Goal: Navigation & Orientation: Find specific page/section

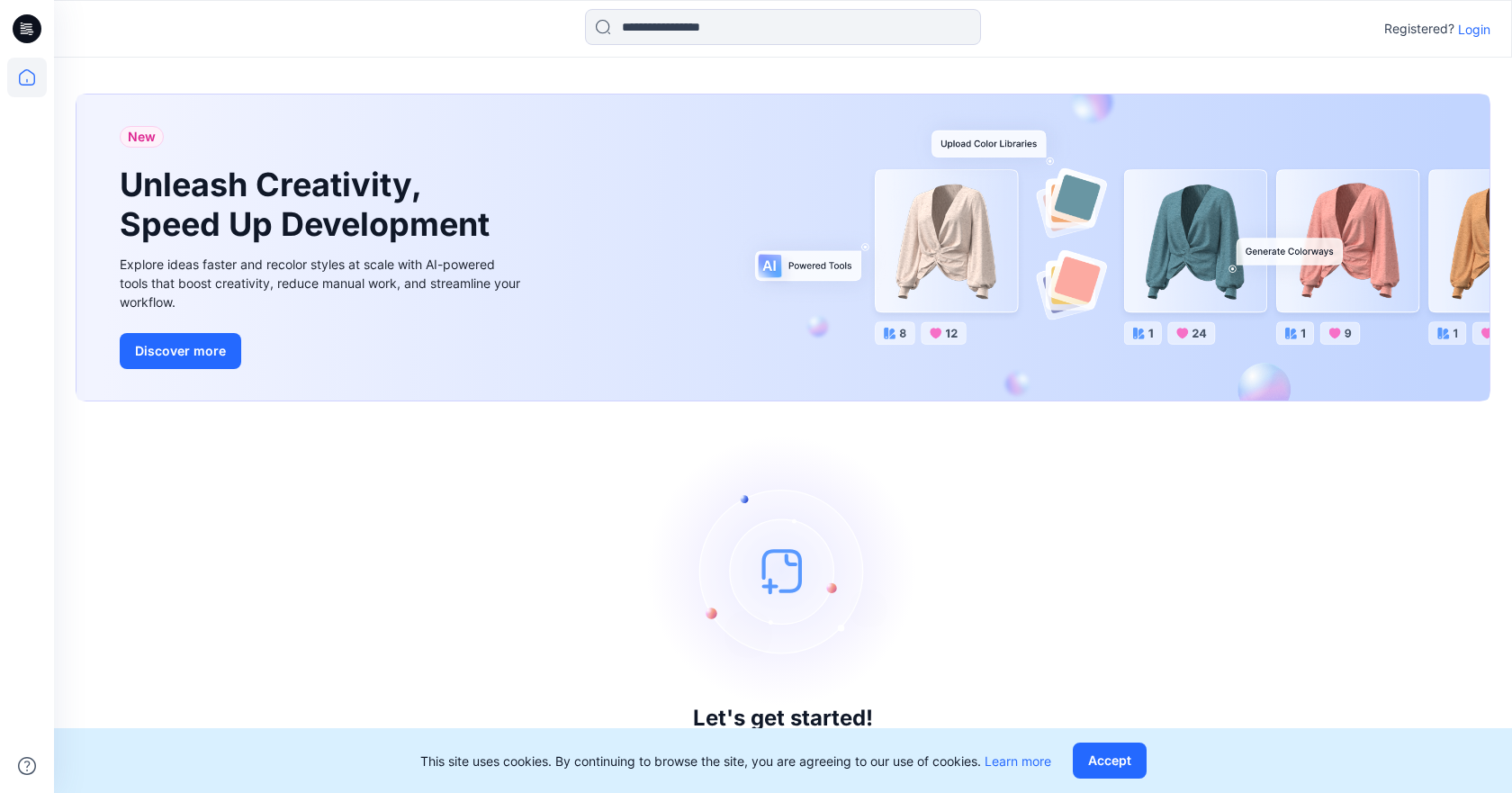
click at [1486, 20] on p "Login" at bounding box center [1474, 29] width 32 height 19
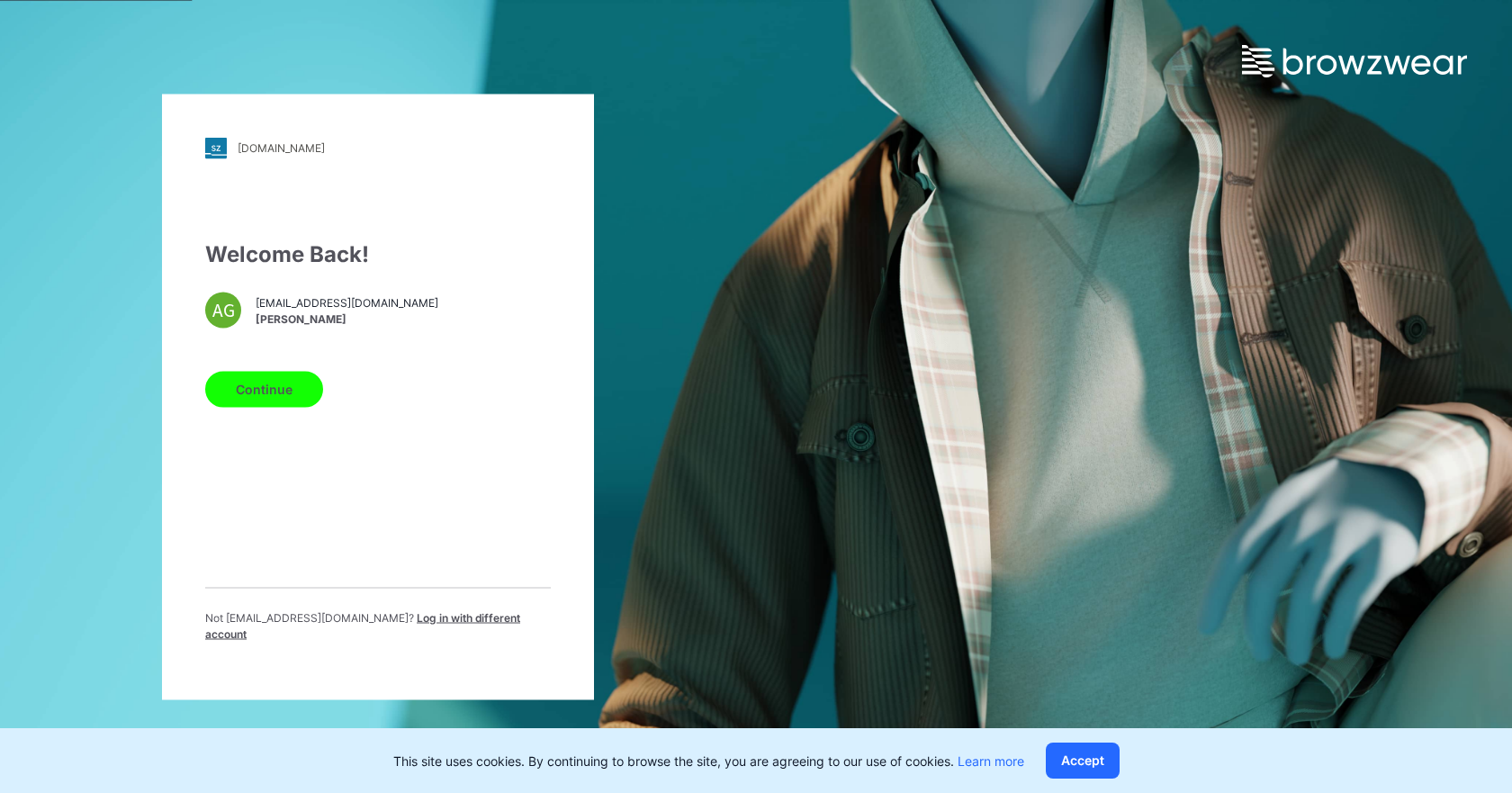
click at [276, 389] on button "Continue" at bounding box center [264, 389] width 118 height 36
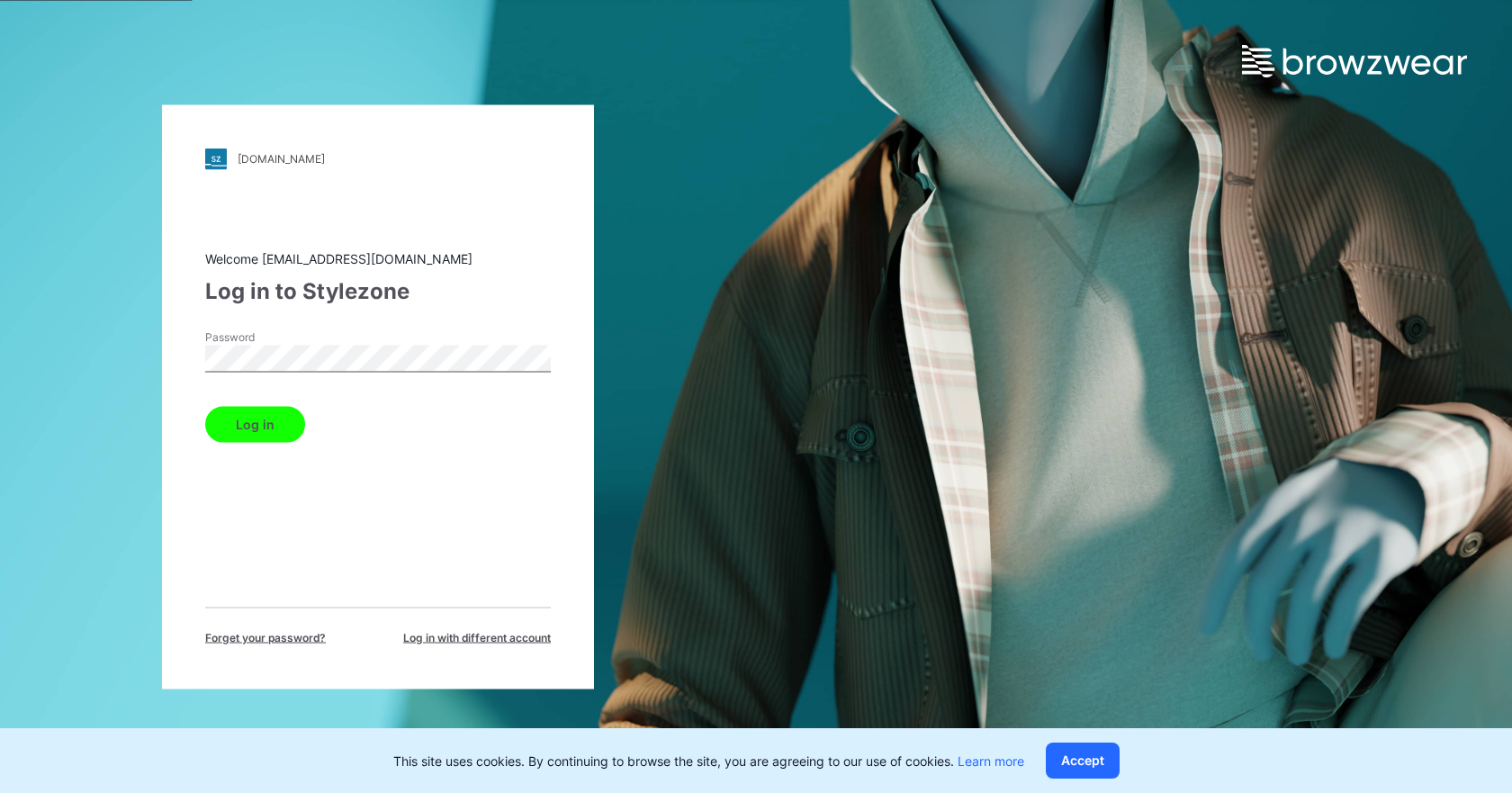
click at [278, 434] on button "Log in" at bounding box center [255, 424] width 100 height 36
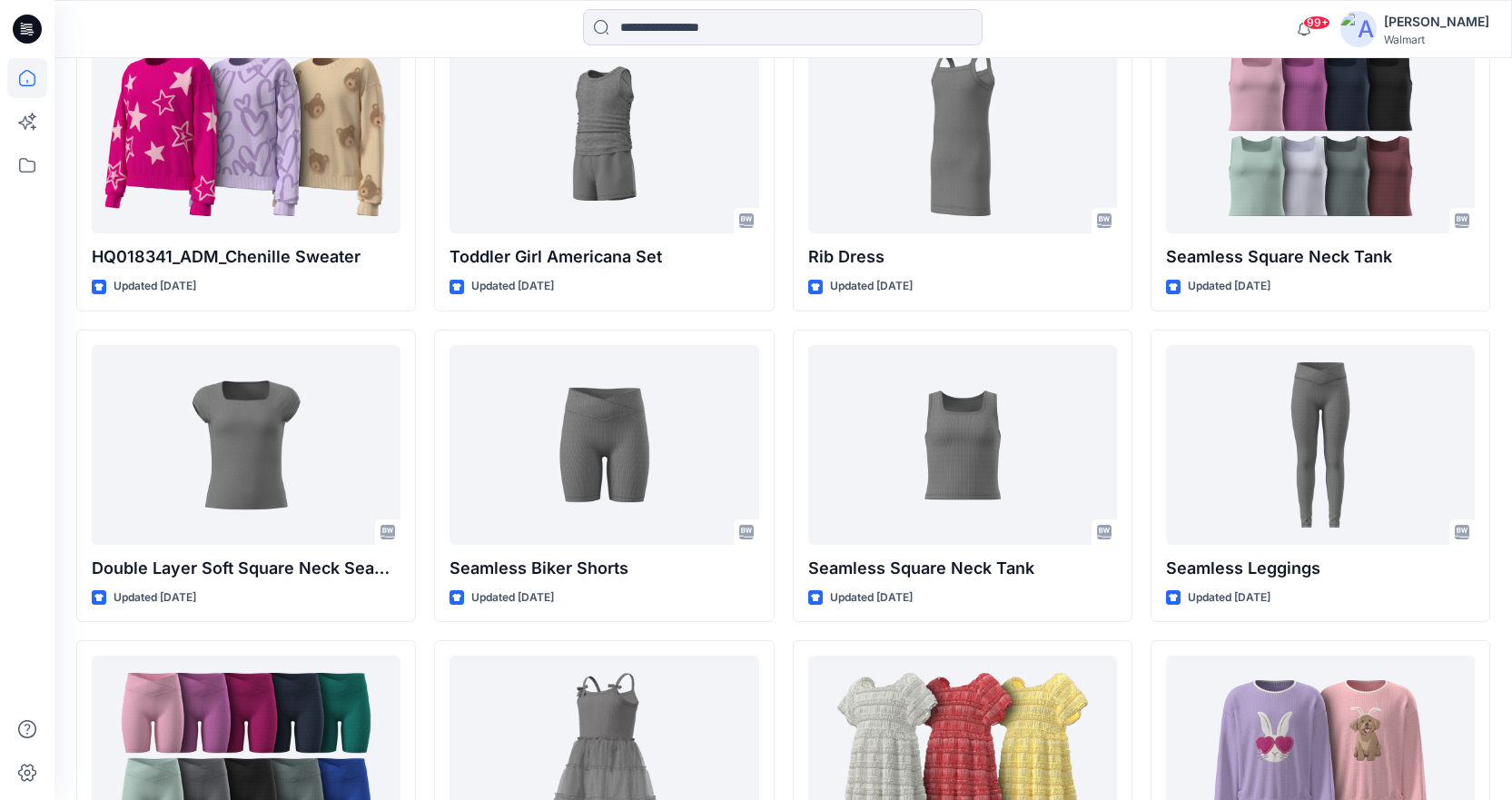
scroll to position [5833, 0]
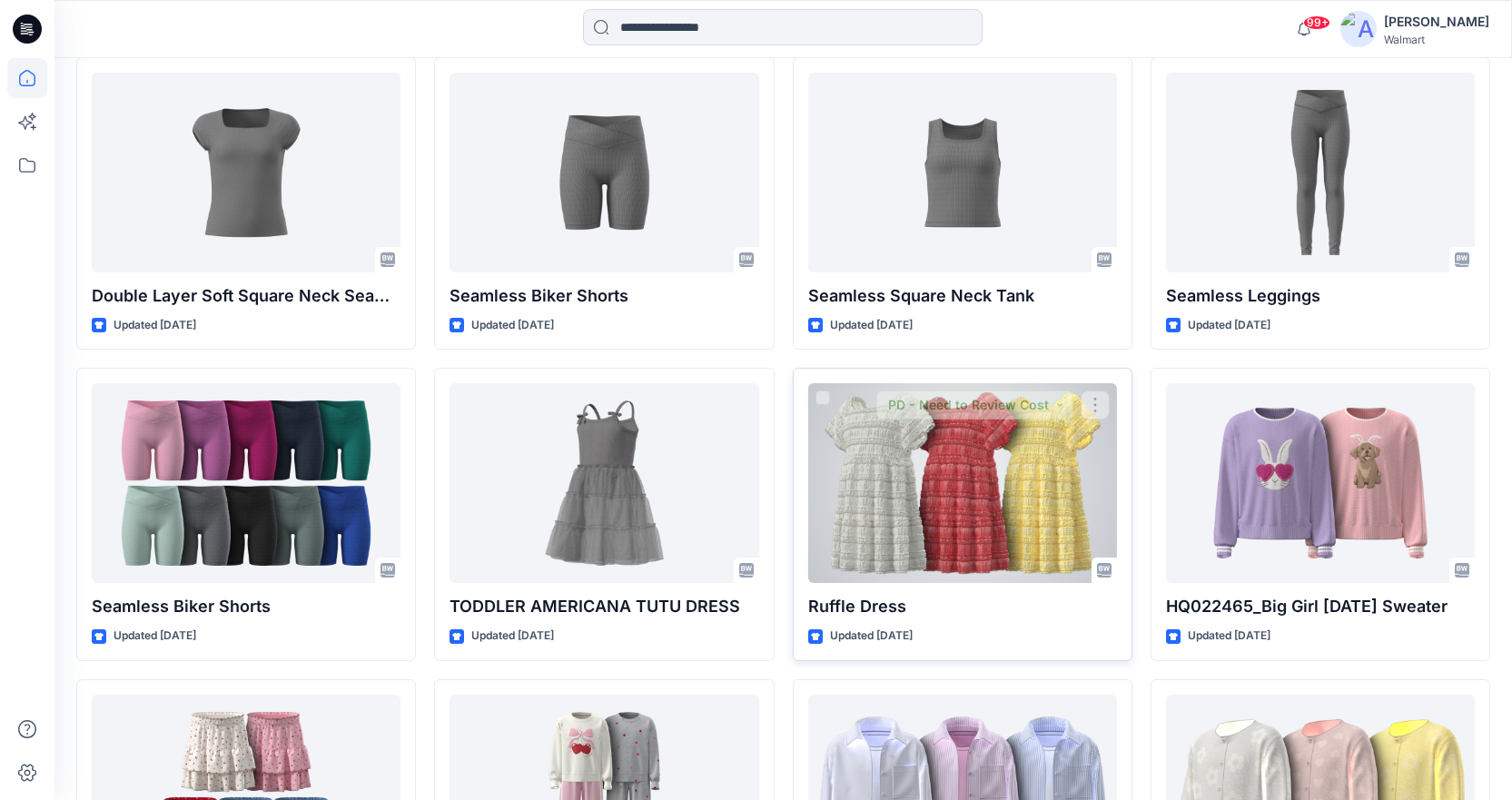
click at [927, 468] on div at bounding box center [963, 483] width 309 height 200
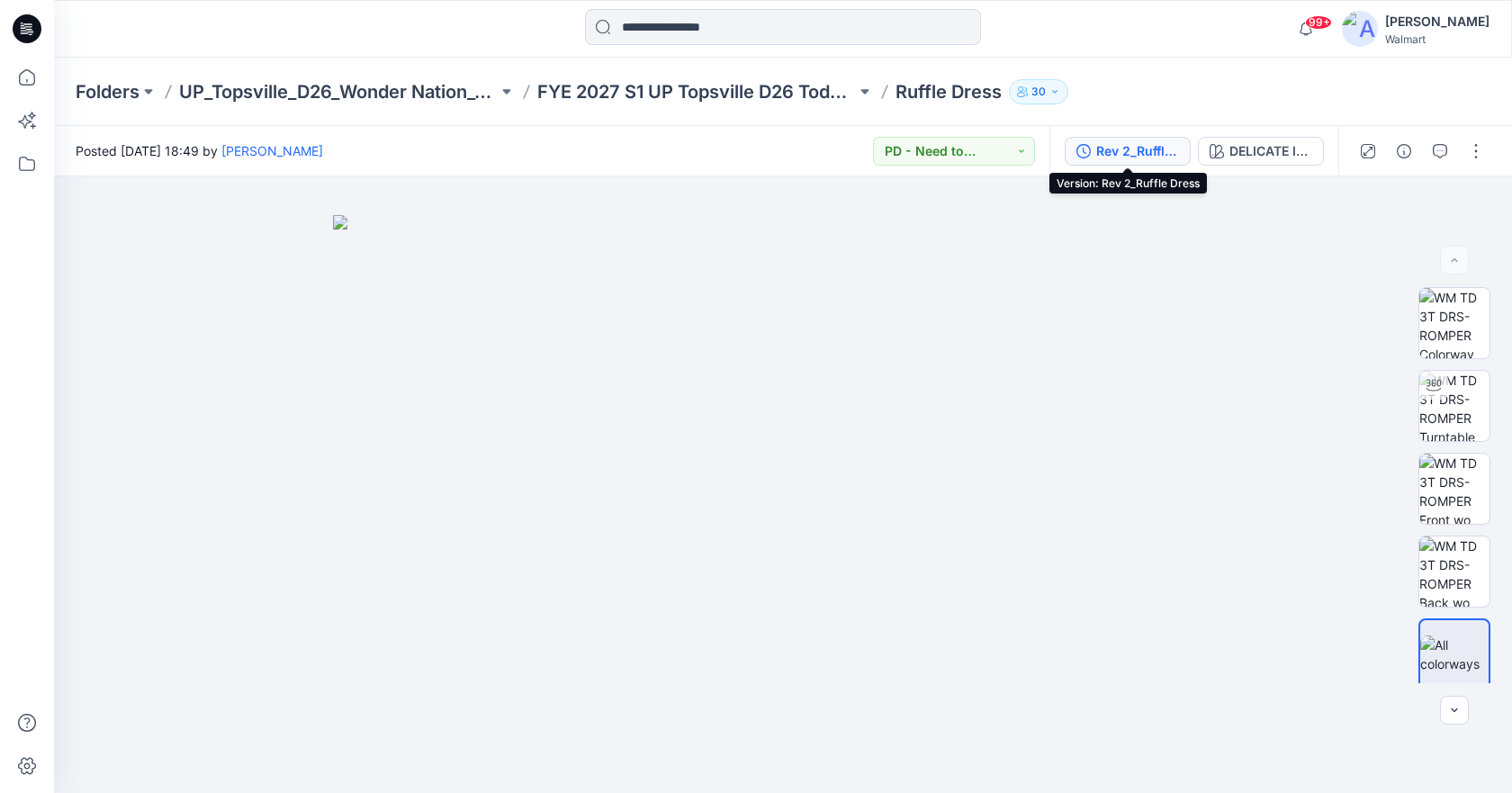
click at [1152, 154] on div "Rev 2_Ruffle Dress" at bounding box center [1137, 151] width 82 height 20
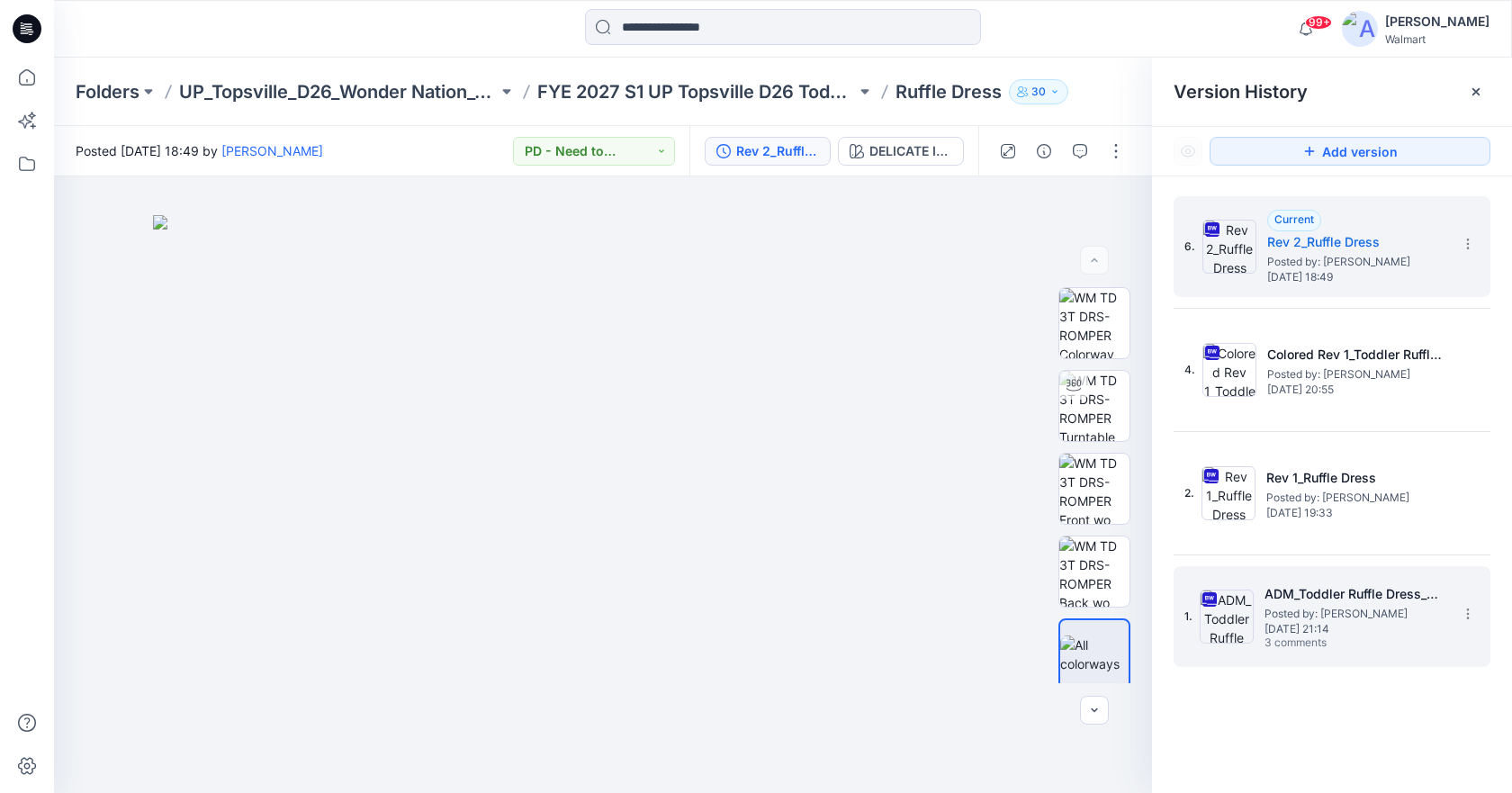
click at [1331, 628] on span "[DATE] 21:14" at bounding box center [1354, 629] width 180 height 13
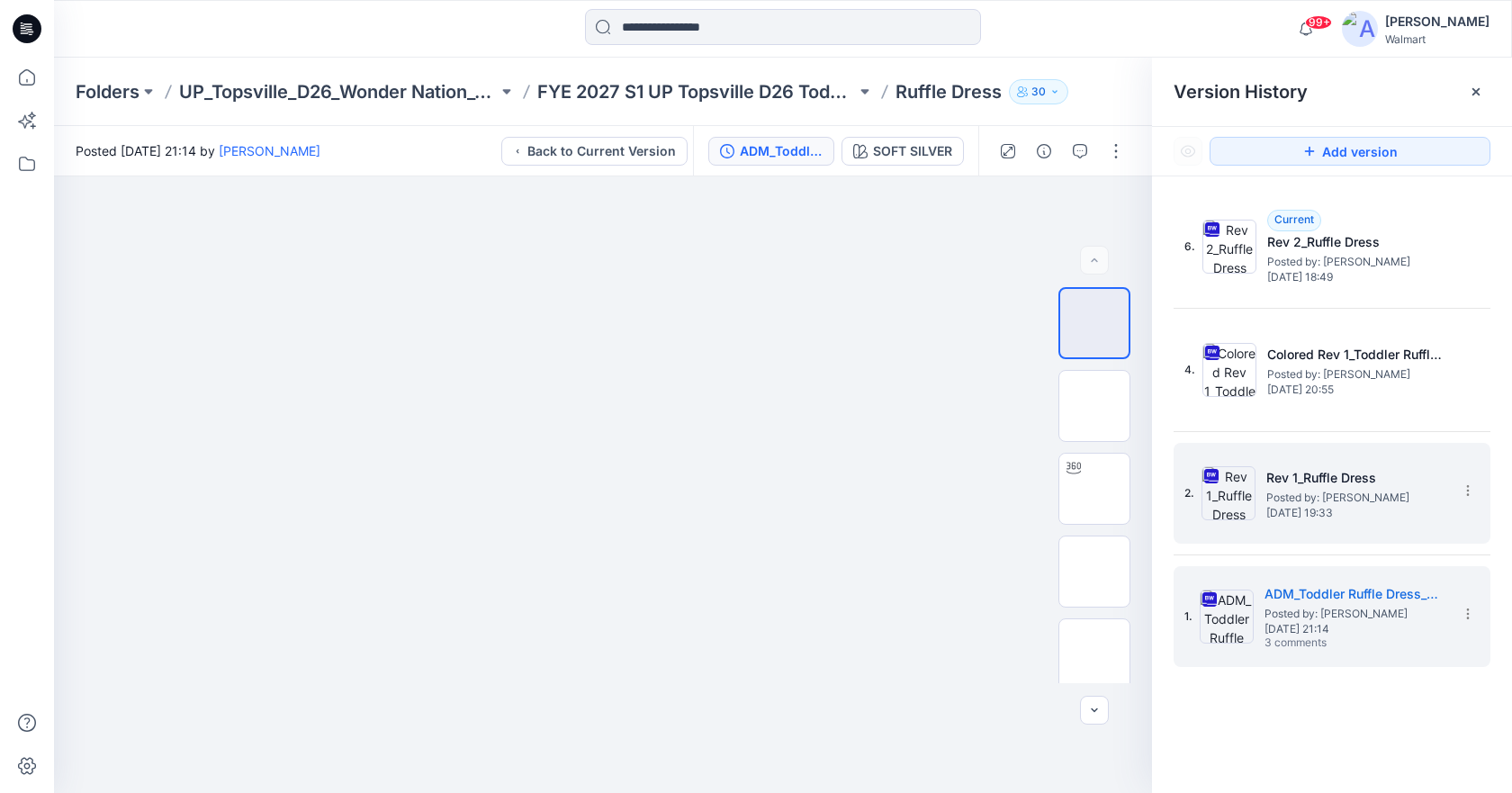
click at [1391, 507] on span "[DATE] 19:33" at bounding box center [1356, 513] width 180 height 13
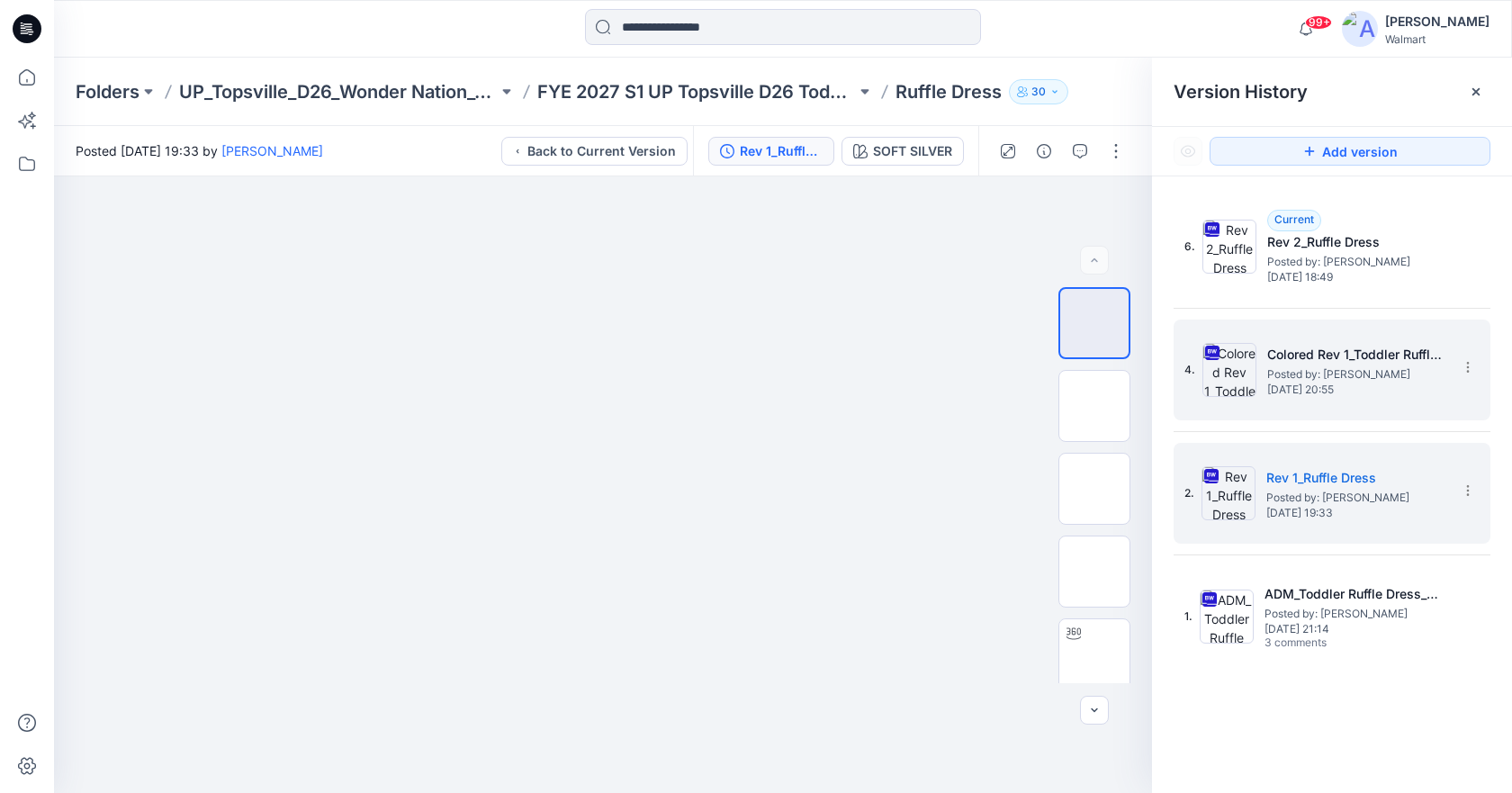
click at [1367, 388] on span "[DATE] 20:55" at bounding box center [1357, 390] width 180 height 13
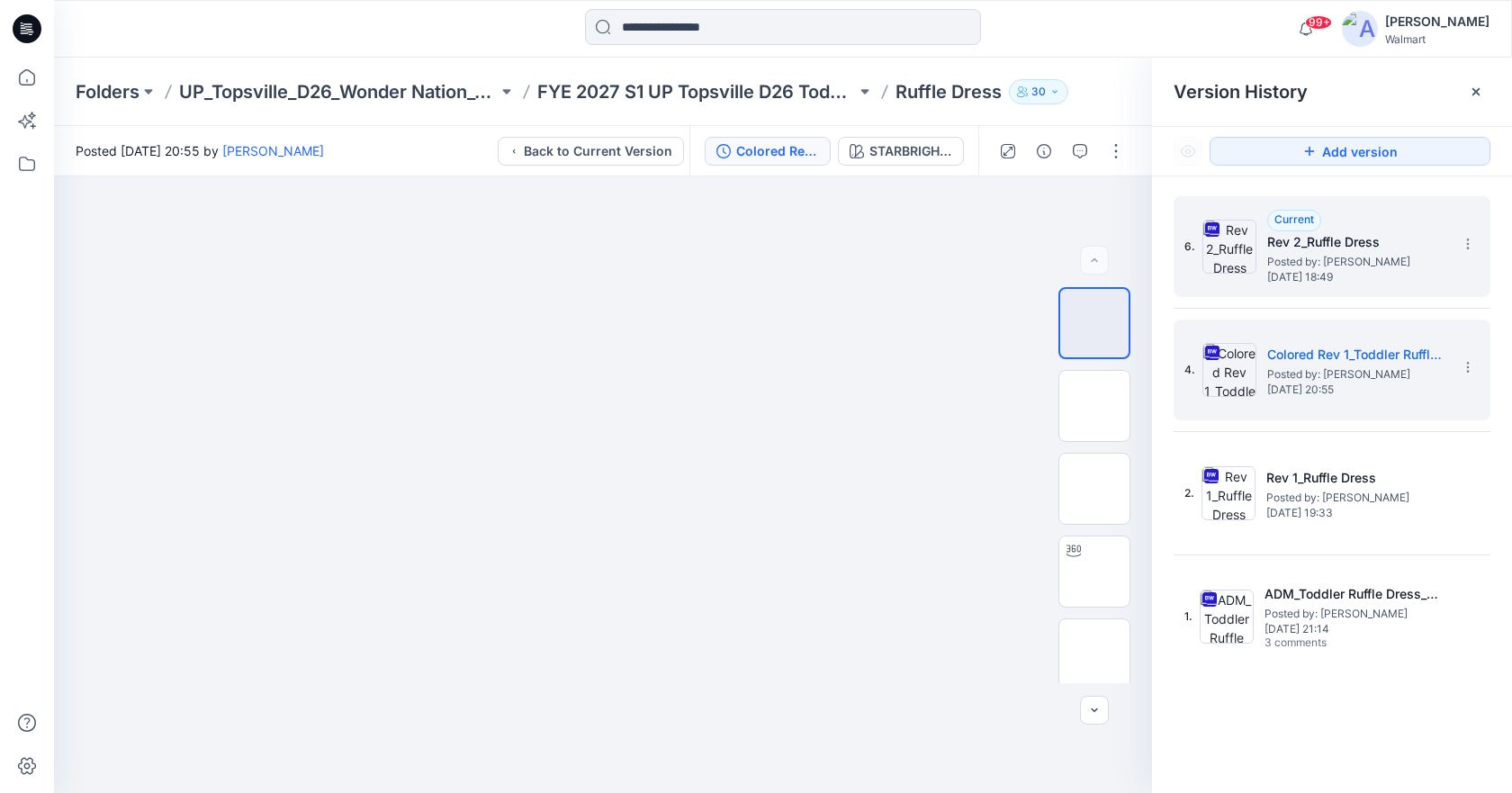
click at [1353, 280] on span "[DATE] 18:49" at bounding box center [1357, 278] width 180 height 13
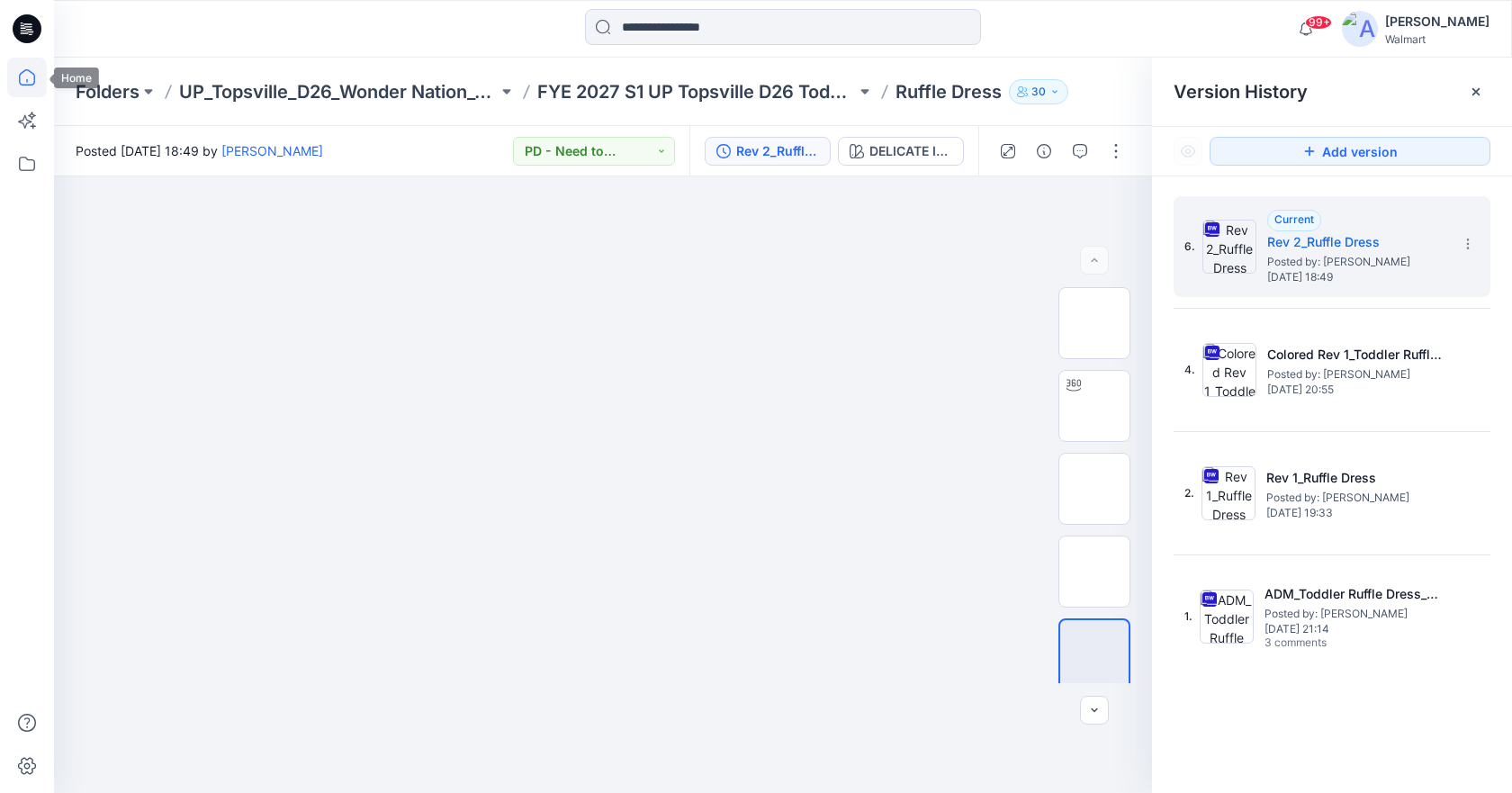
click at [27, 66] on icon at bounding box center [27, 77] width 39 height 39
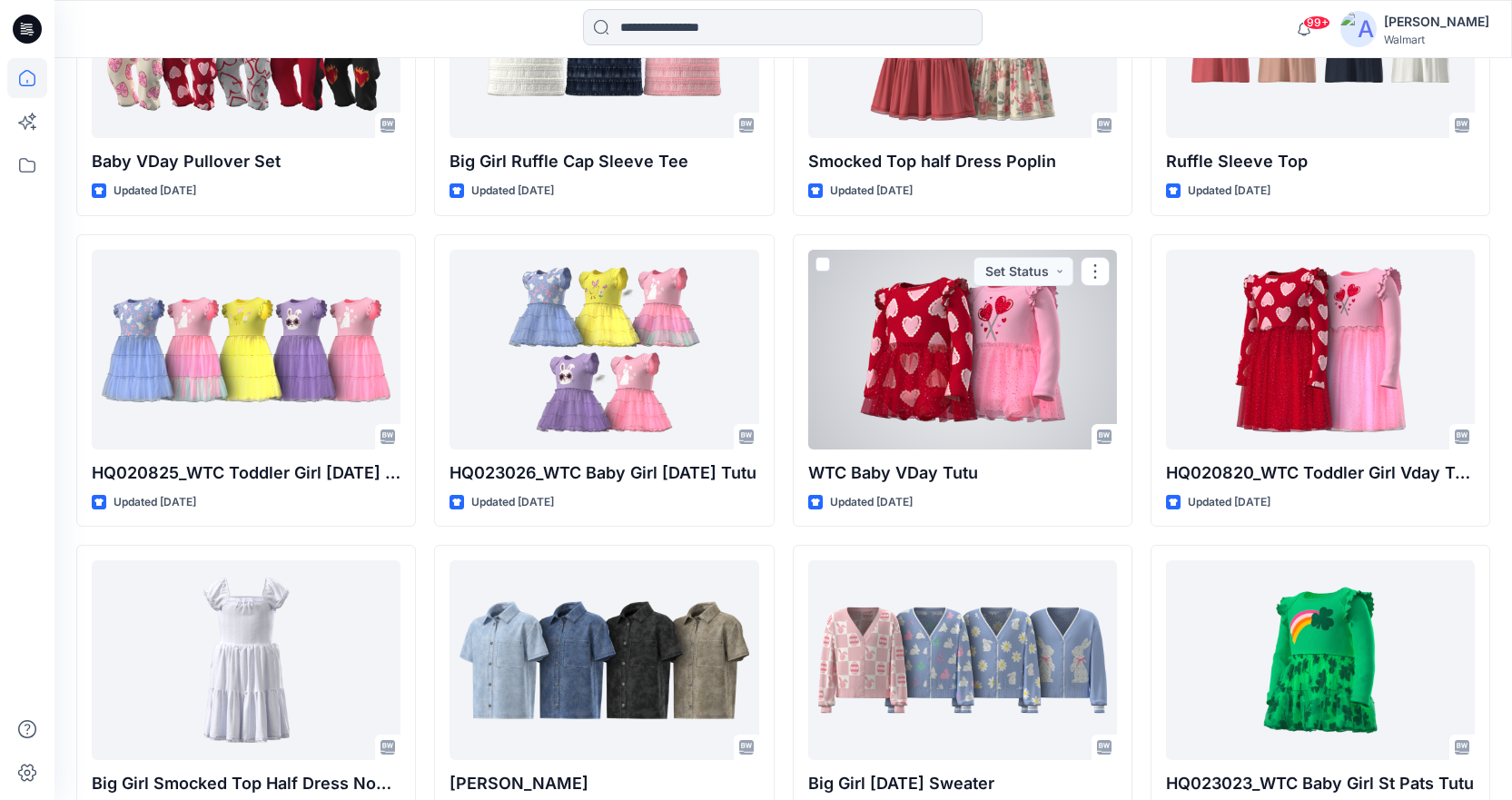
scroll to position [7337, 0]
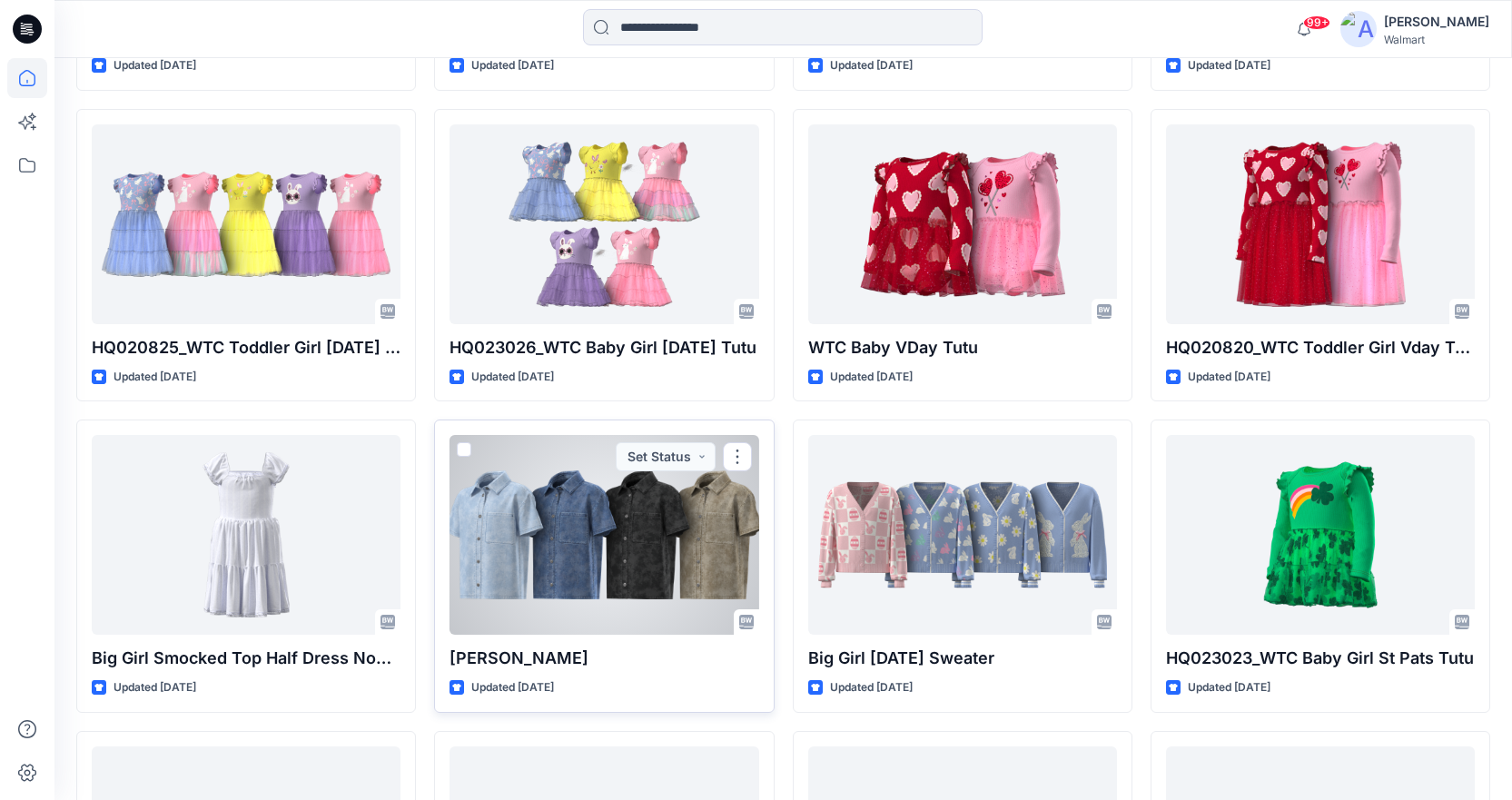
click at [606, 522] on div at bounding box center [604, 535] width 309 height 200
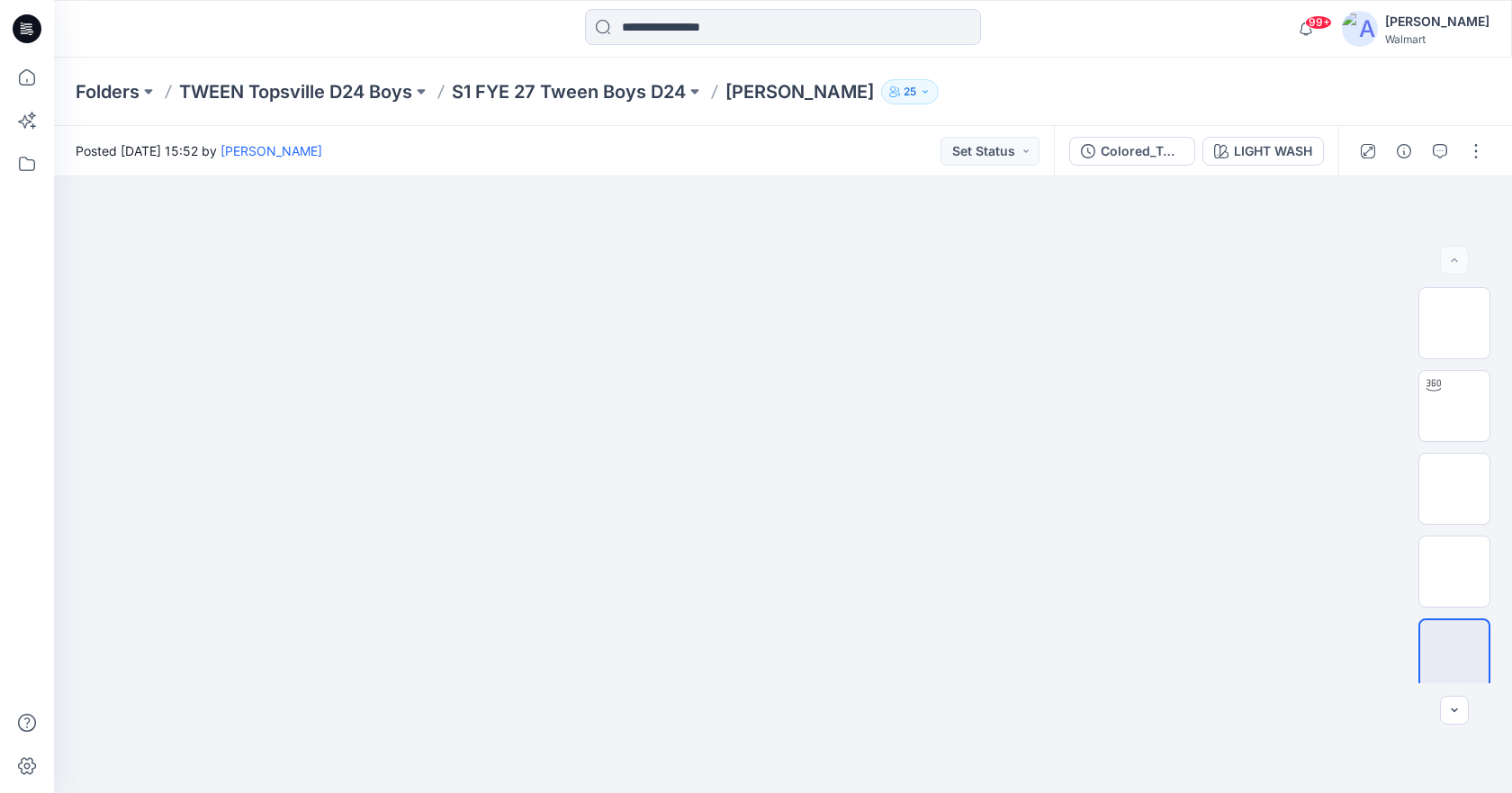
click at [815, 87] on p "[PERSON_NAME]" at bounding box center [799, 91] width 148 height 25
drag, startPoint x: 733, startPoint y: 89, endPoint x: 834, endPoint y: 95, distance: 101.2
click at [834, 95] on div "Folders TWEEN Topsville D24 Boys S1 FYE 27 Tween Boys D24 Denim Shirt 25" at bounding box center [712, 91] width 1274 height 25
copy p "[PERSON_NAME]"
